Goal: Task Accomplishment & Management: Manage account settings

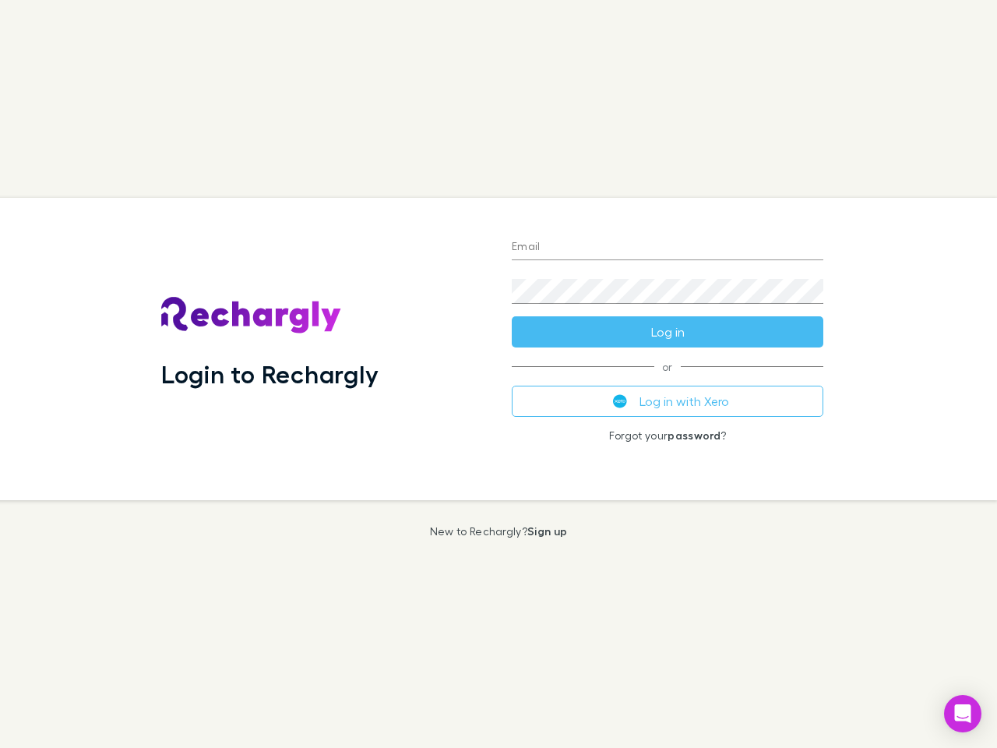
click at [499, 374] on div "Login to Rechargly" at bounding box center [324, 349] width 351 height 302
click at [668, 248] on input "Email" at bounding box center [668, 247] width 312 height 25
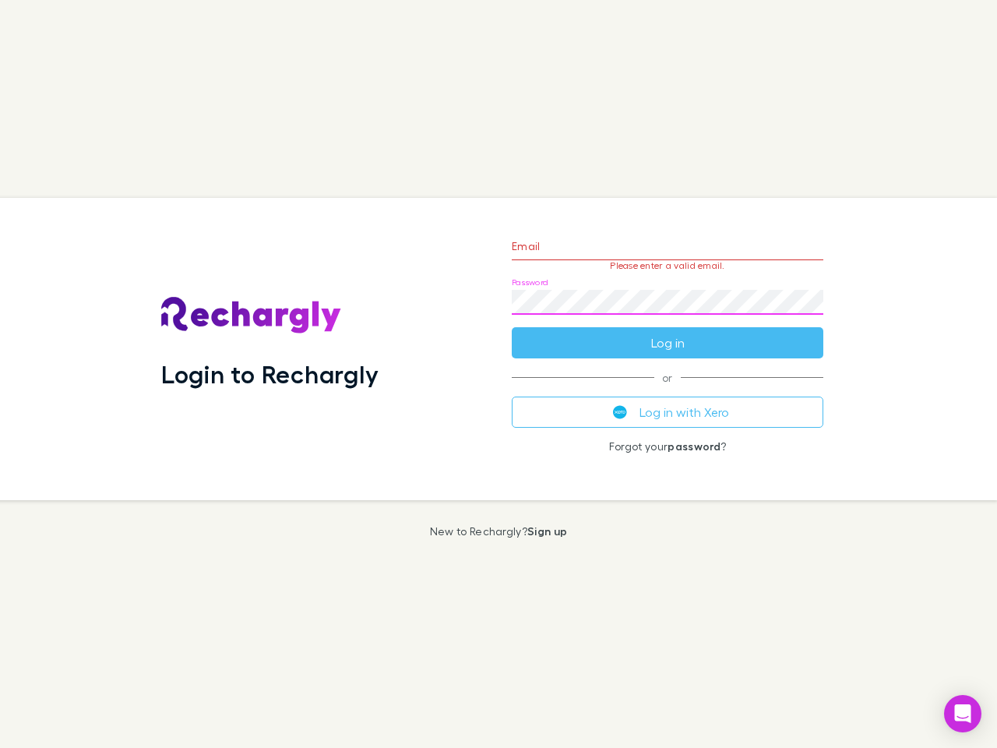
click at [668, 332] on form "Email Please enter a valid email. Password Log in" at bounding box center [668, 291] width 312 height 136
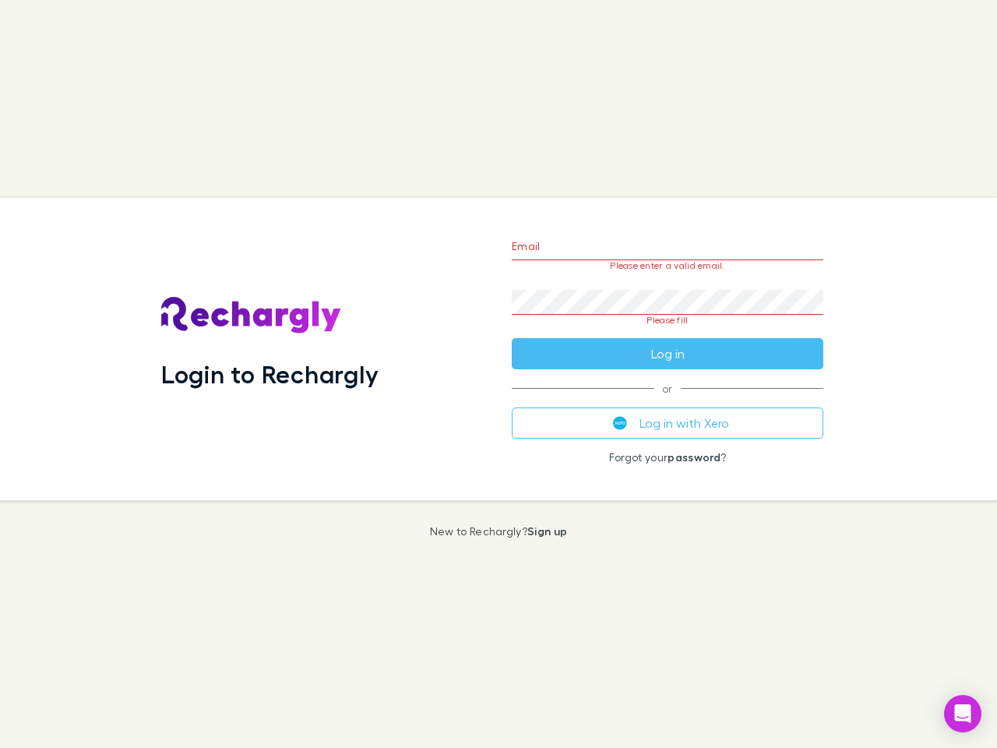
click at [668, 401] on div "Email Please enter a valid email. Password Please fill Log in or Log in with Xe…" at bounding box center [667, 349] width 337 height 302
click at [963, 714] on icon "Open Intercom Messenger" at bounding box center [963, 713] width 16 height 19
